Goal: Use online tool/utility: Use online tool/utility

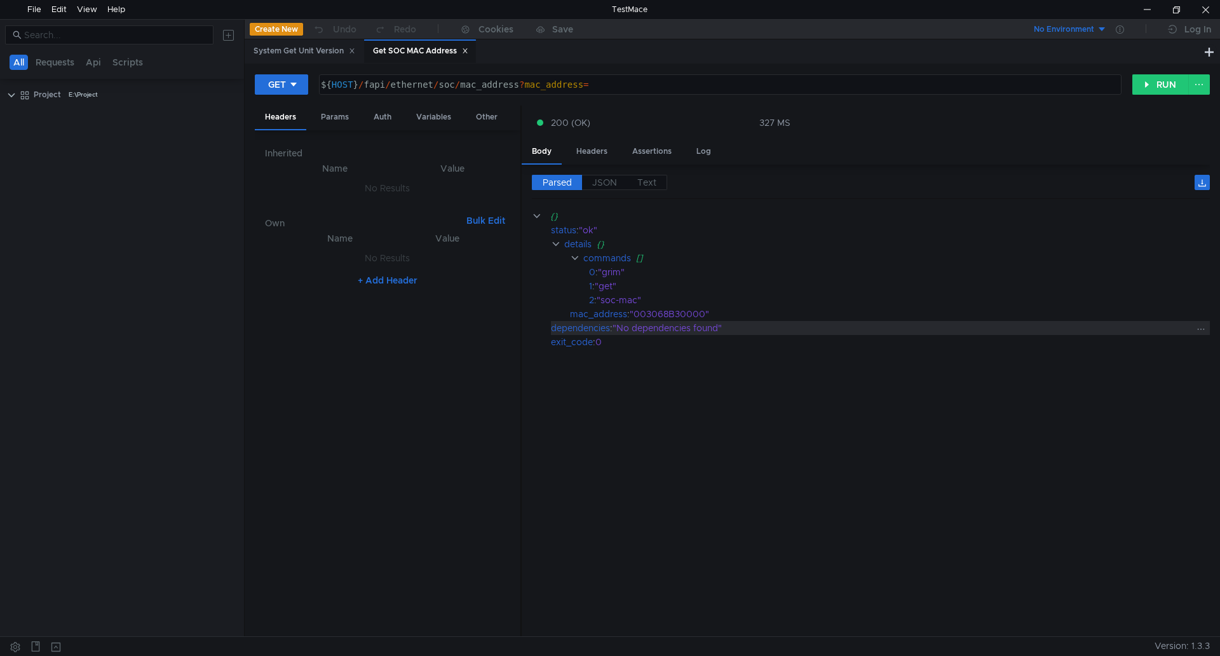
scroll to position [1461, 0]
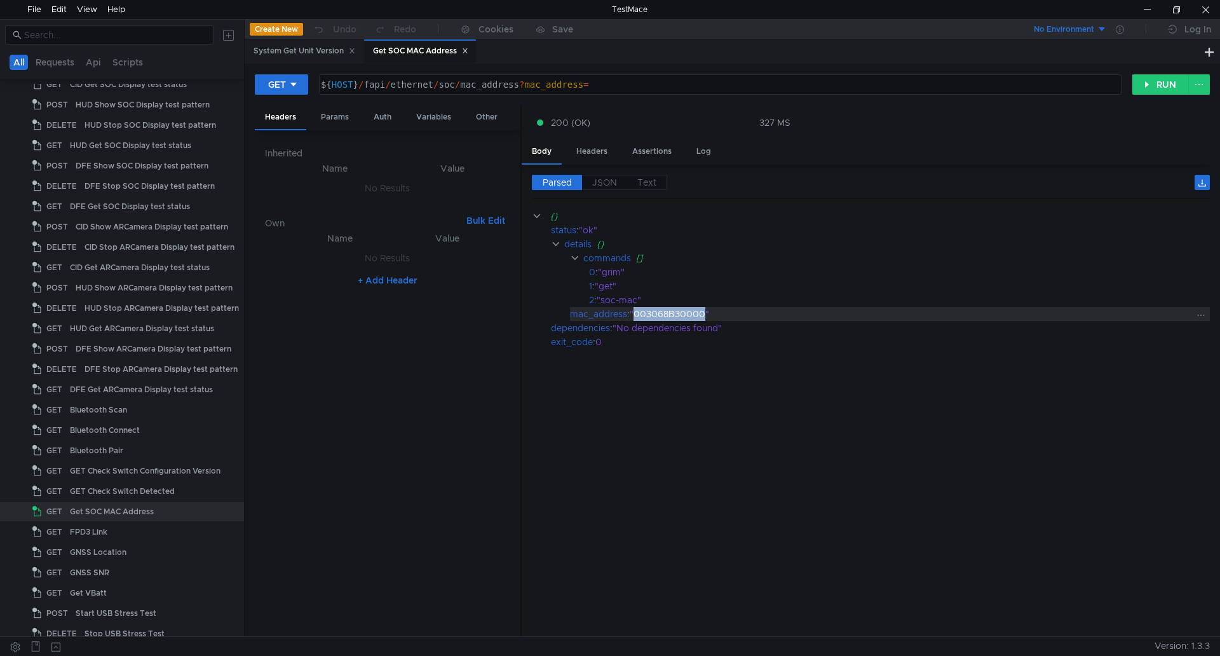
drag, startPoint x: 636, startPoint y: 309, endPoint x: 704, endPoint y: 314, distance: 68.1
click at [704, 314] on div ""003068B30000"" at bounding box center [910, 314] width 563 height 14
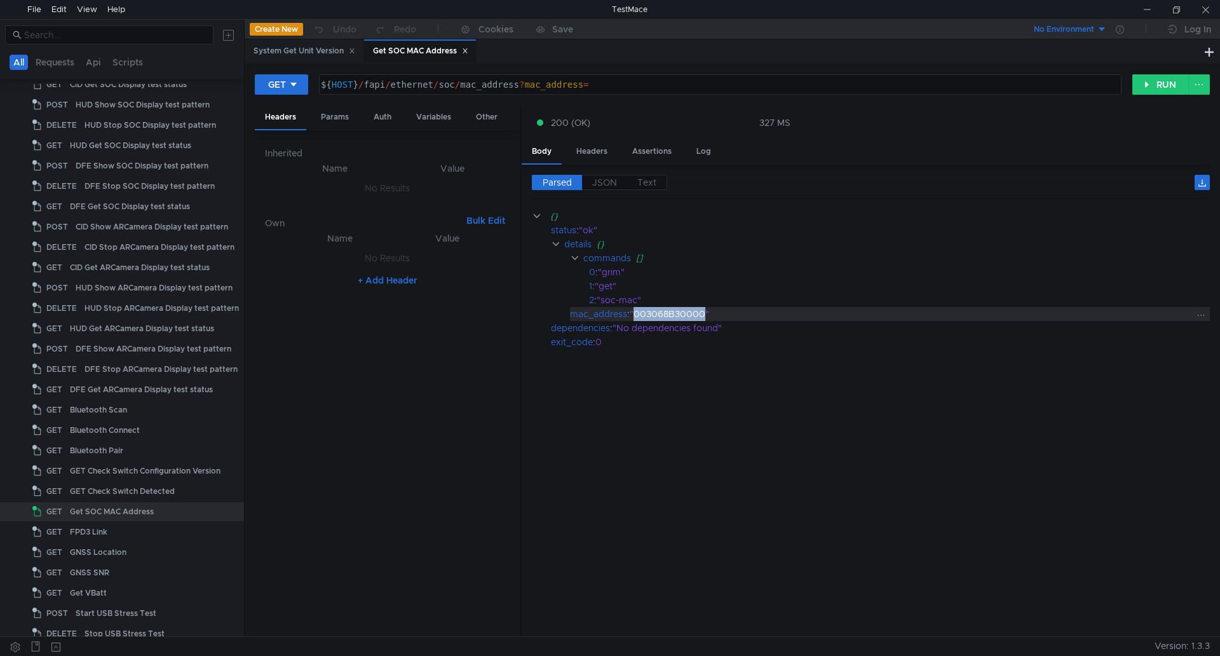
click at [689, 314] on div ""003068B30000"" at bounding box center [910, 314] width 563 height 14
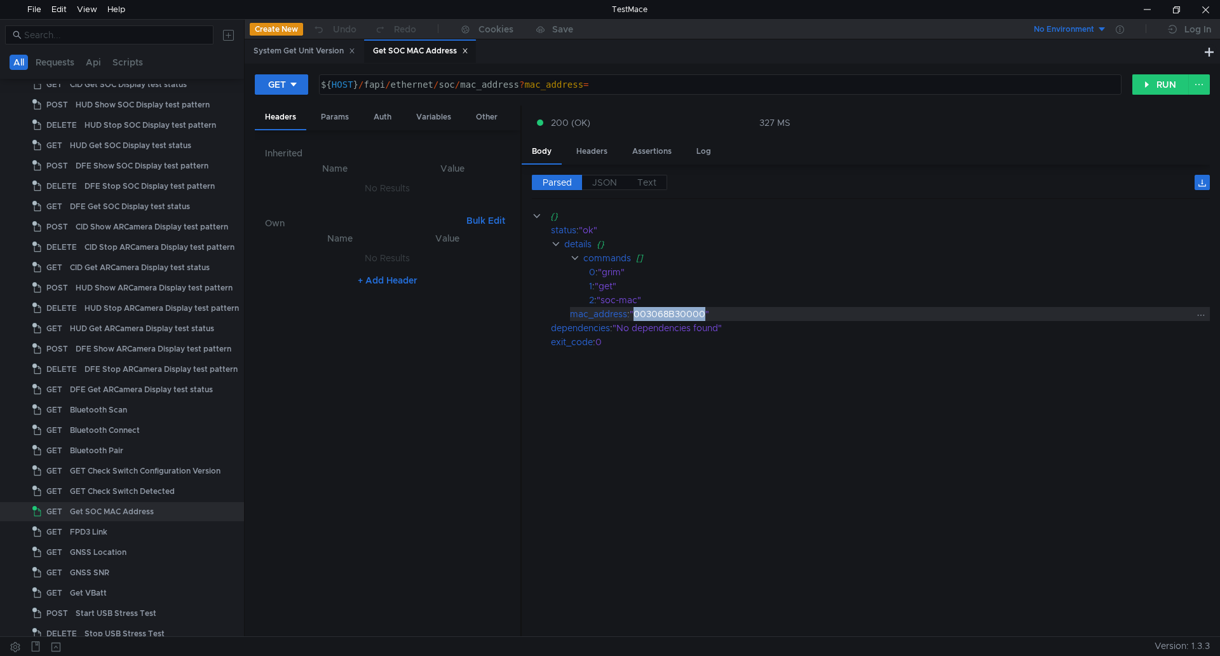
click at [689, 314] on div ""003068B30000"" at bounding box center [910, 314] width 563 height 14
click at [678, 368] on cdk-virtual-scroll-viewport "{} status : "ok" details {} commands [] 0 : "grim" 1 : "get" 2 : "soc-mac" mac_…" at bounding box center [871, 417] width 678 height 417
click at [679, 316] on div ""003068B30000"" at bounding box center [910, 314] width 563 height 14
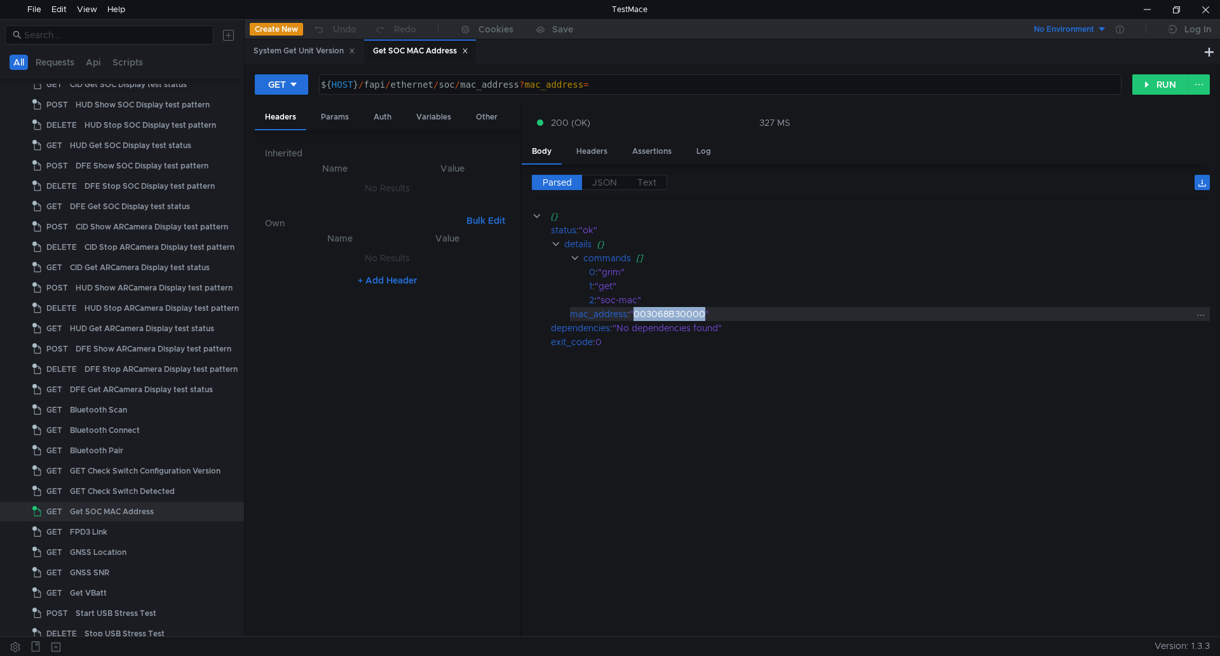
copy div "003068B30000"
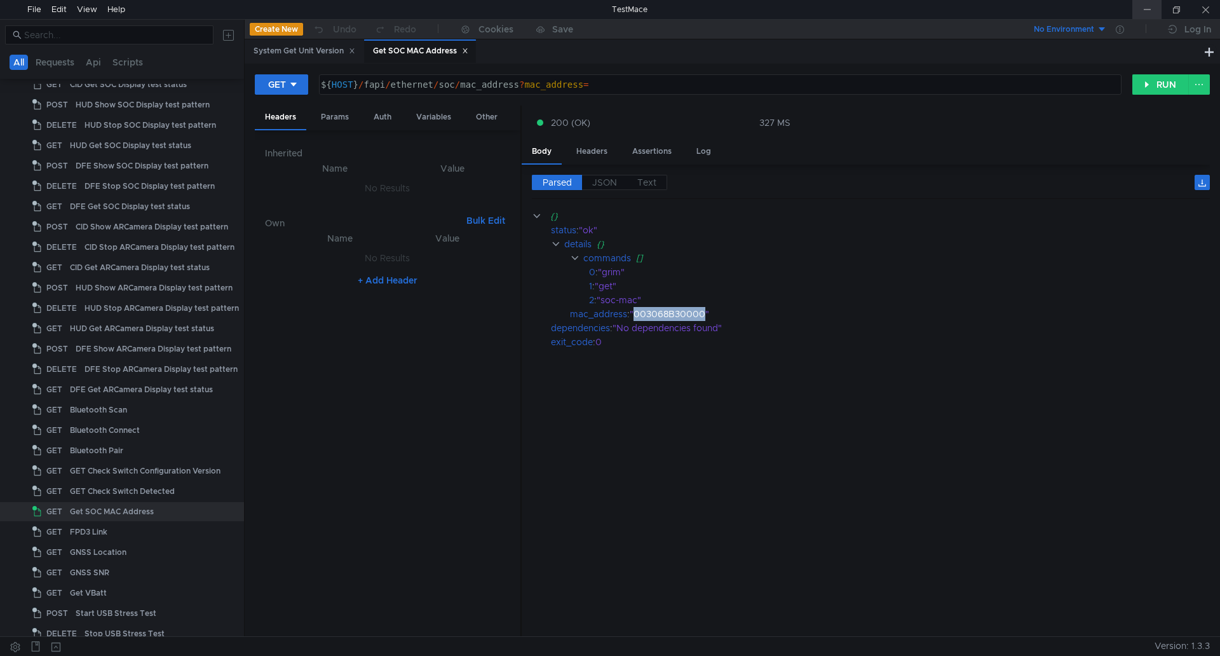
click at [1150, 11] on div at bounding box center [1146, 9] width 29 height 19
